Goal: Find specific page/section

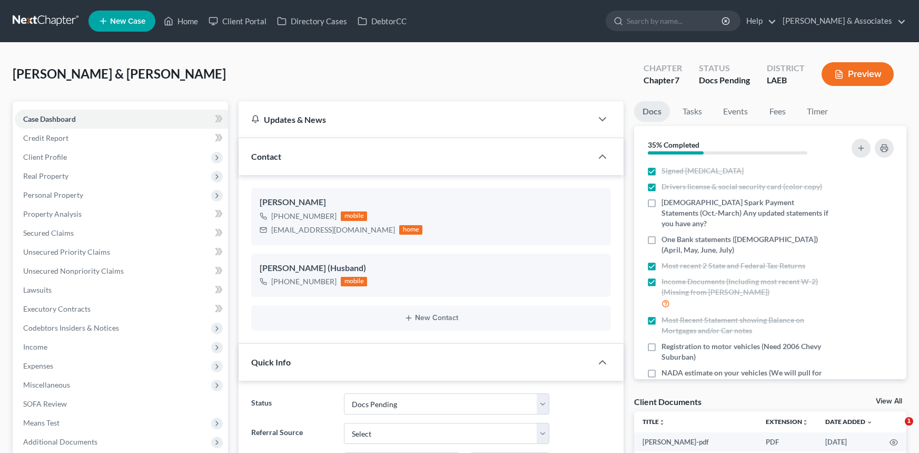
select select "6"
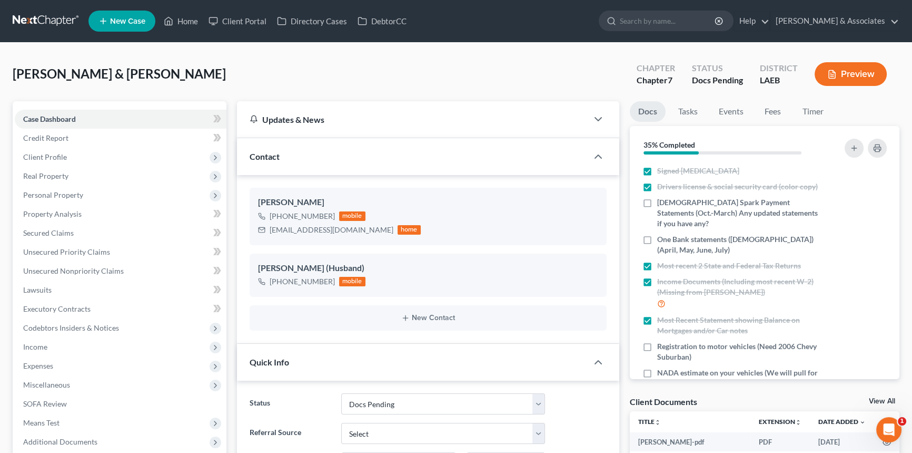
scroll to position [1080, 0]
click at [29, 21] on link at bounding box center [46, 21] width 67 height 19
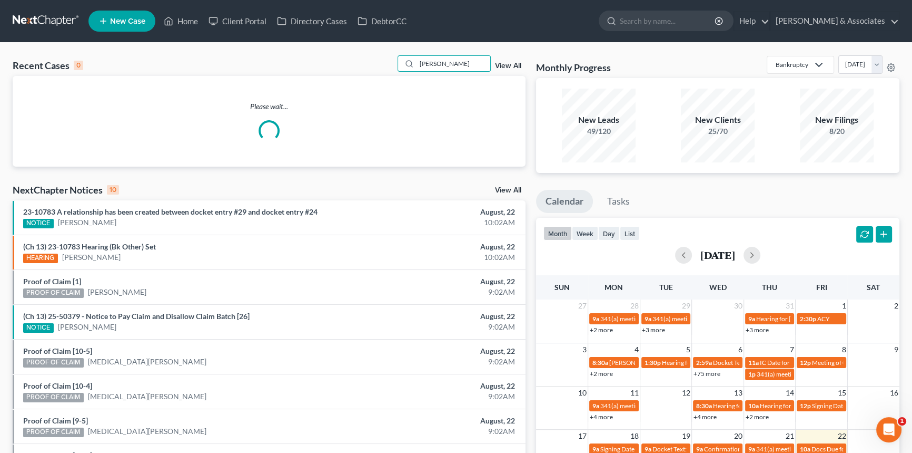
type input "keller"
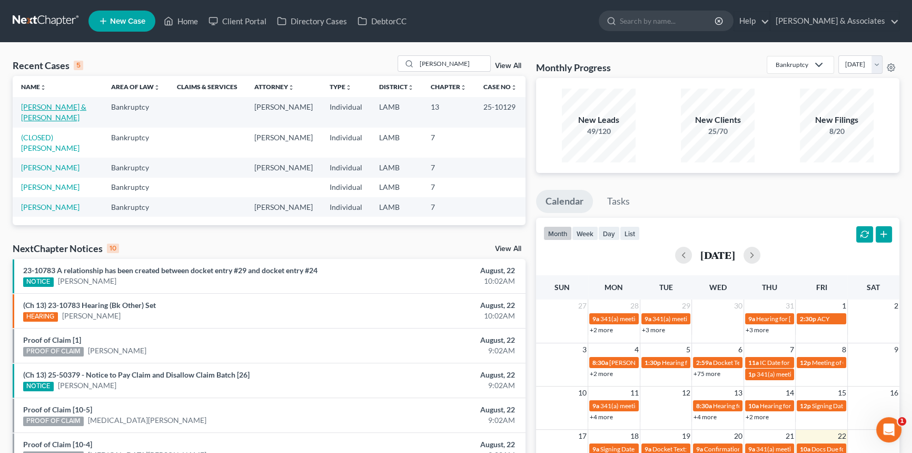
drag, startPoint x: 38, startPoint y: 97, endPoint x: 34, endPoint y: 107, distance: 11.3
